Goal: Navigation & Orientation: Go to known website

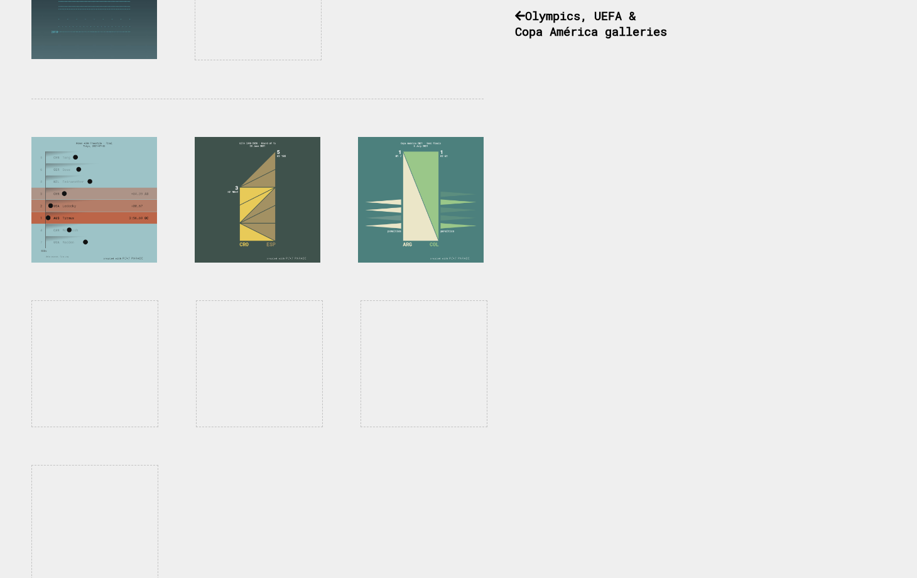
scroll to position [1004, 0]
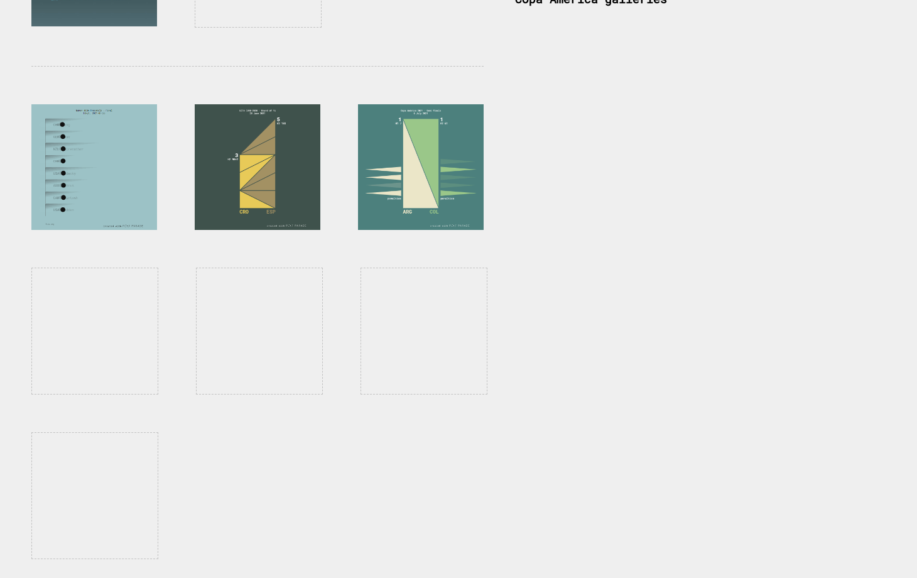
click at [96, 176] on div at bounding box center [94, 167] width 126 height 126
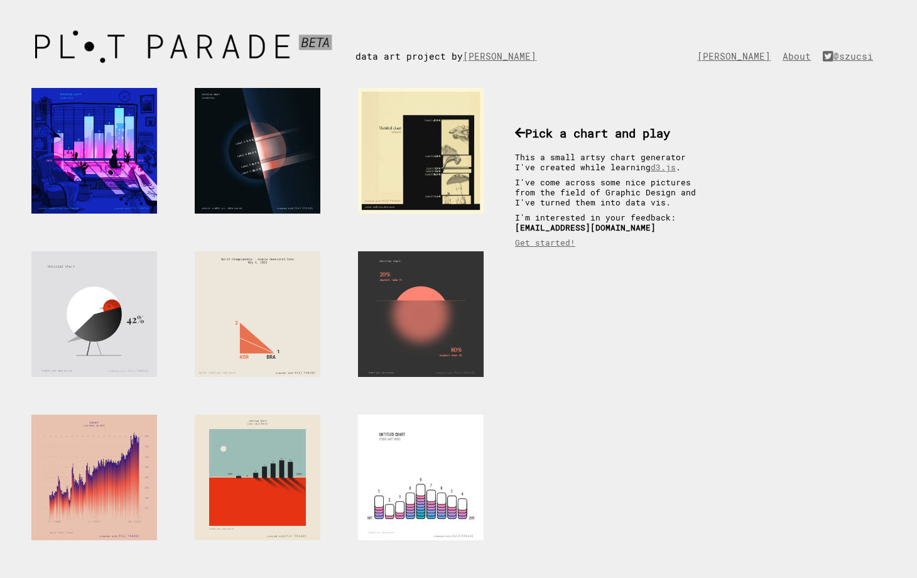
scroll to position [1004, 0]
